Goal: Check status

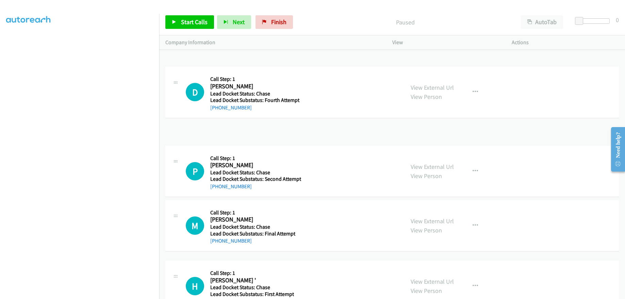
scroll to position [82, 0]
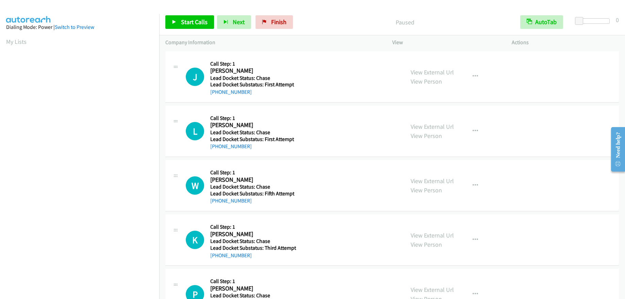
scroll to position [82, 0]
